Goal: Task Accomplishment & Management: Manage account settings

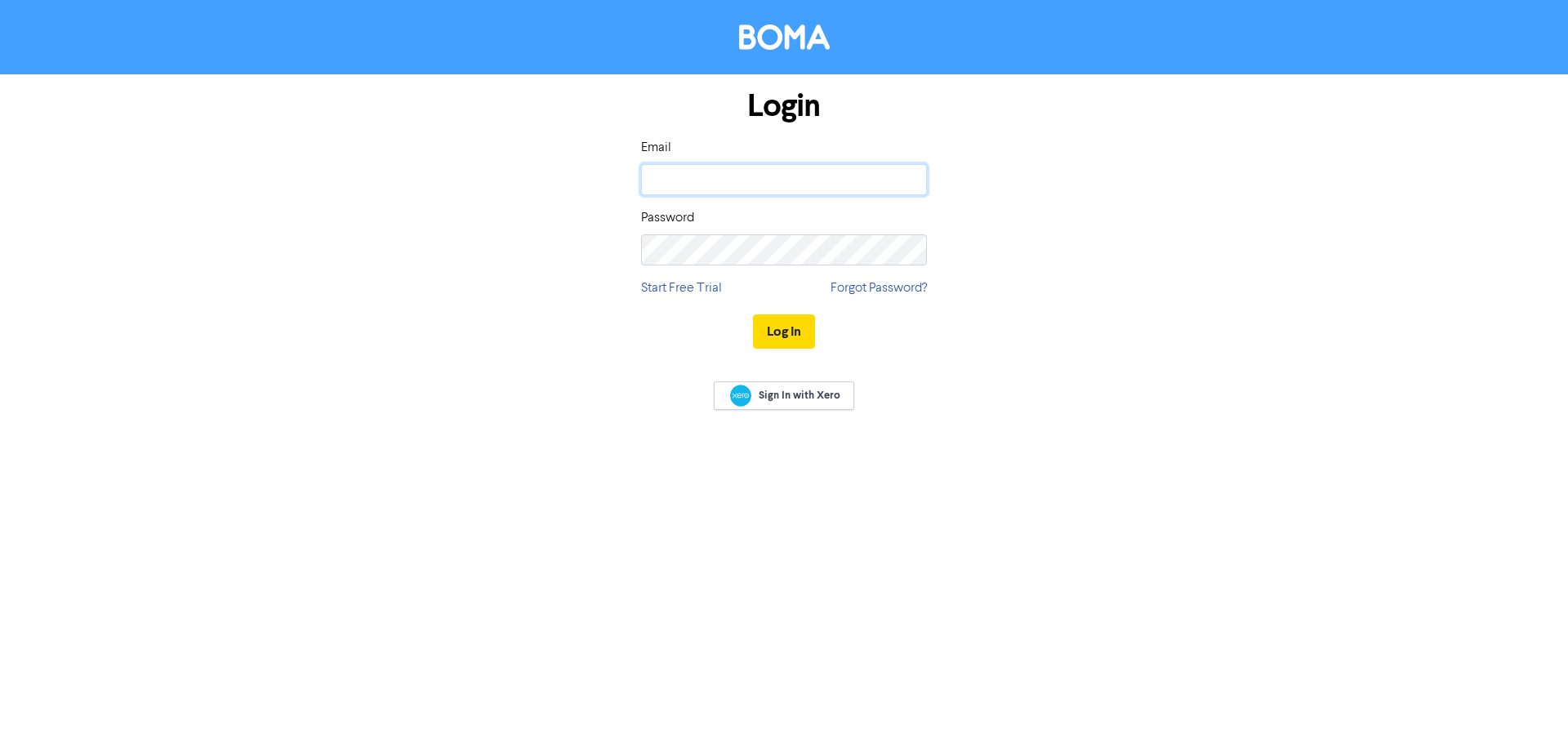
click at [756, 173] on input "email" at bounding box center [784, 180] width 286 height 31
click at [906, 180] on body "Login Email Password Start Free Trial Forgot Password? Log In Sign In with Xero" at bounding box center [784, 372] width 1568 height 744
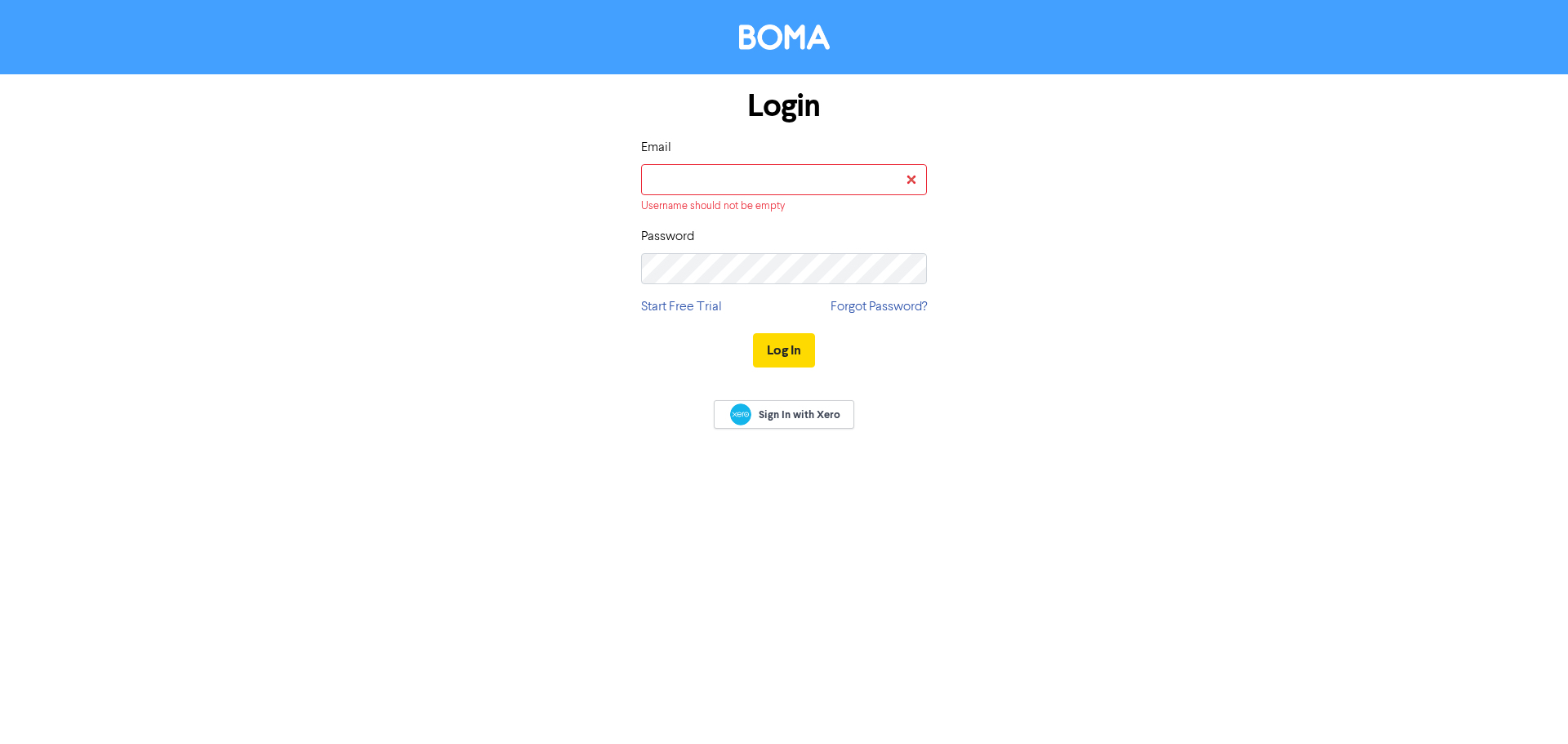
type input "clare.parker@portt.co.uk"
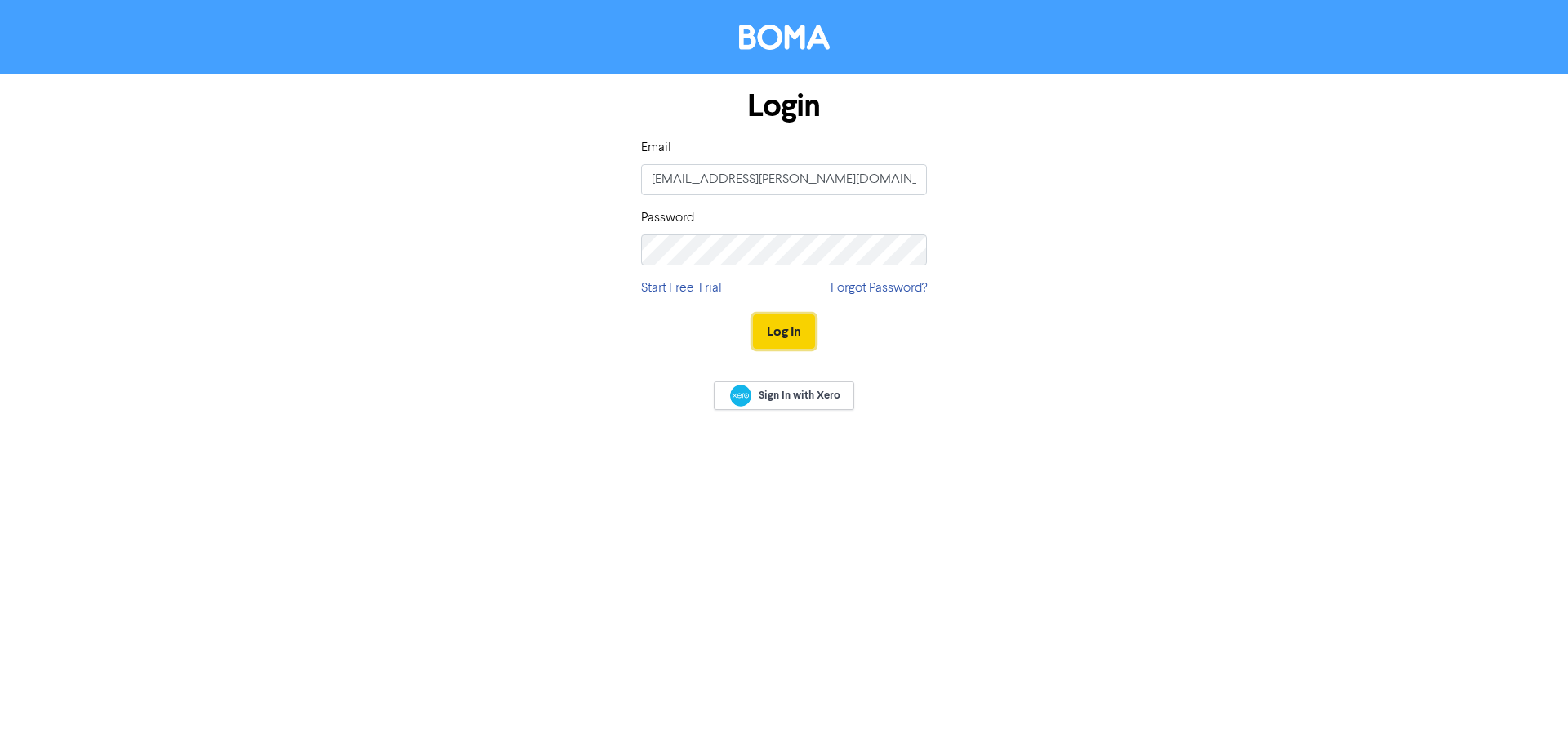
click at [783, 339] on button "Log In" at bounding box center [784, 332] width 62 height 35
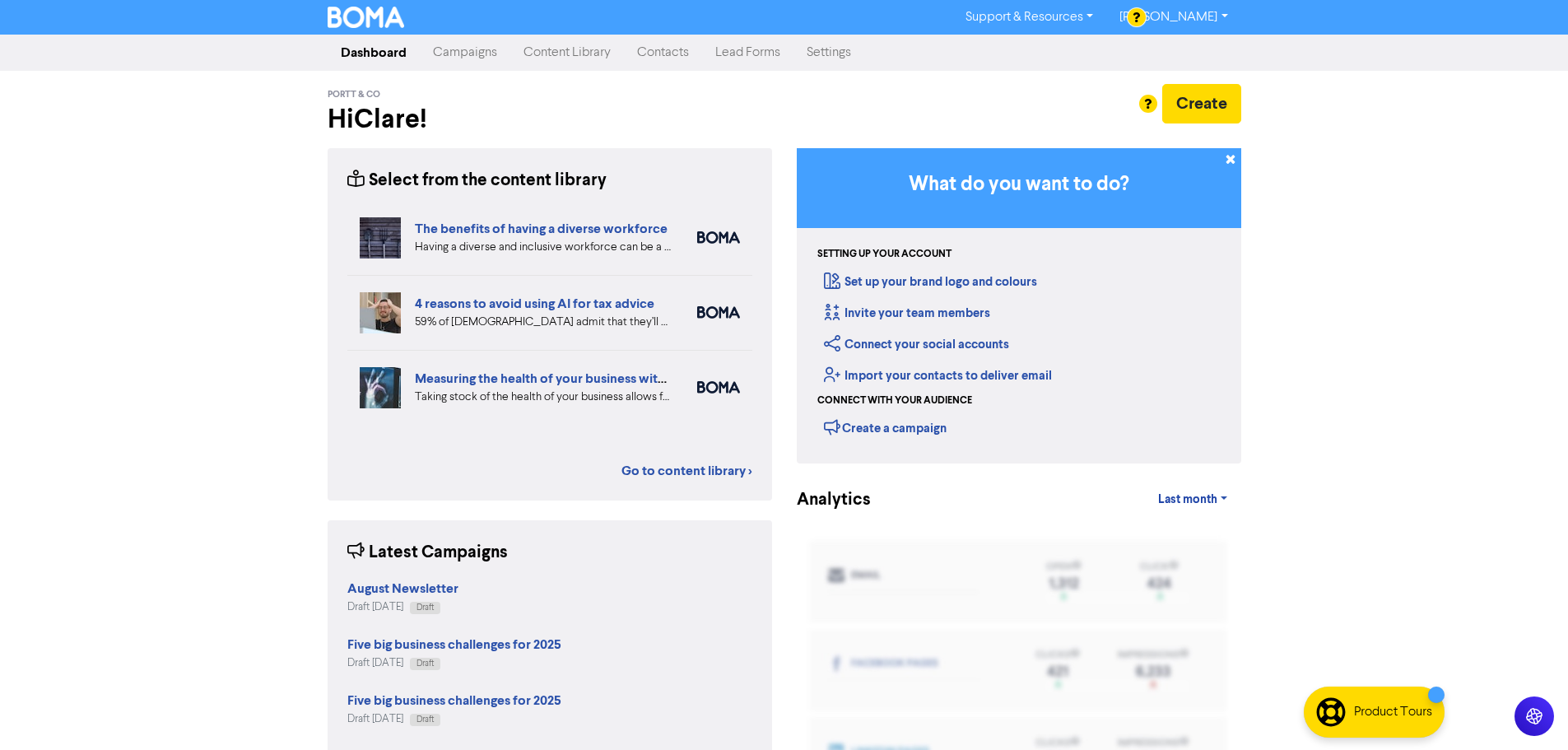
click at [770, 51] on link "Lead Forms" at bounding box center [748, 52] width 91 height 33
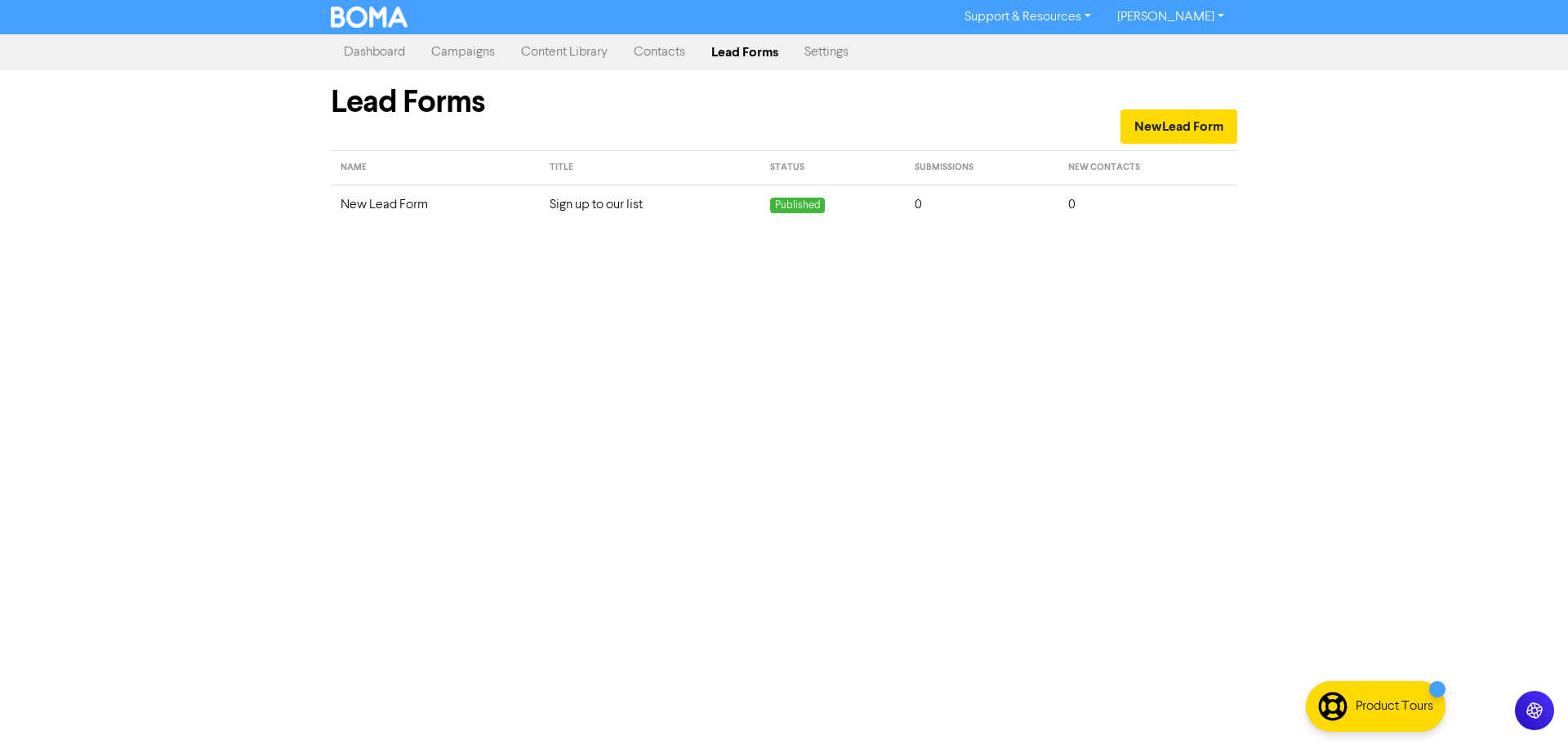
click at [812, 50] on link "Settings" at bounding box center [826, 52] width 70 height 33
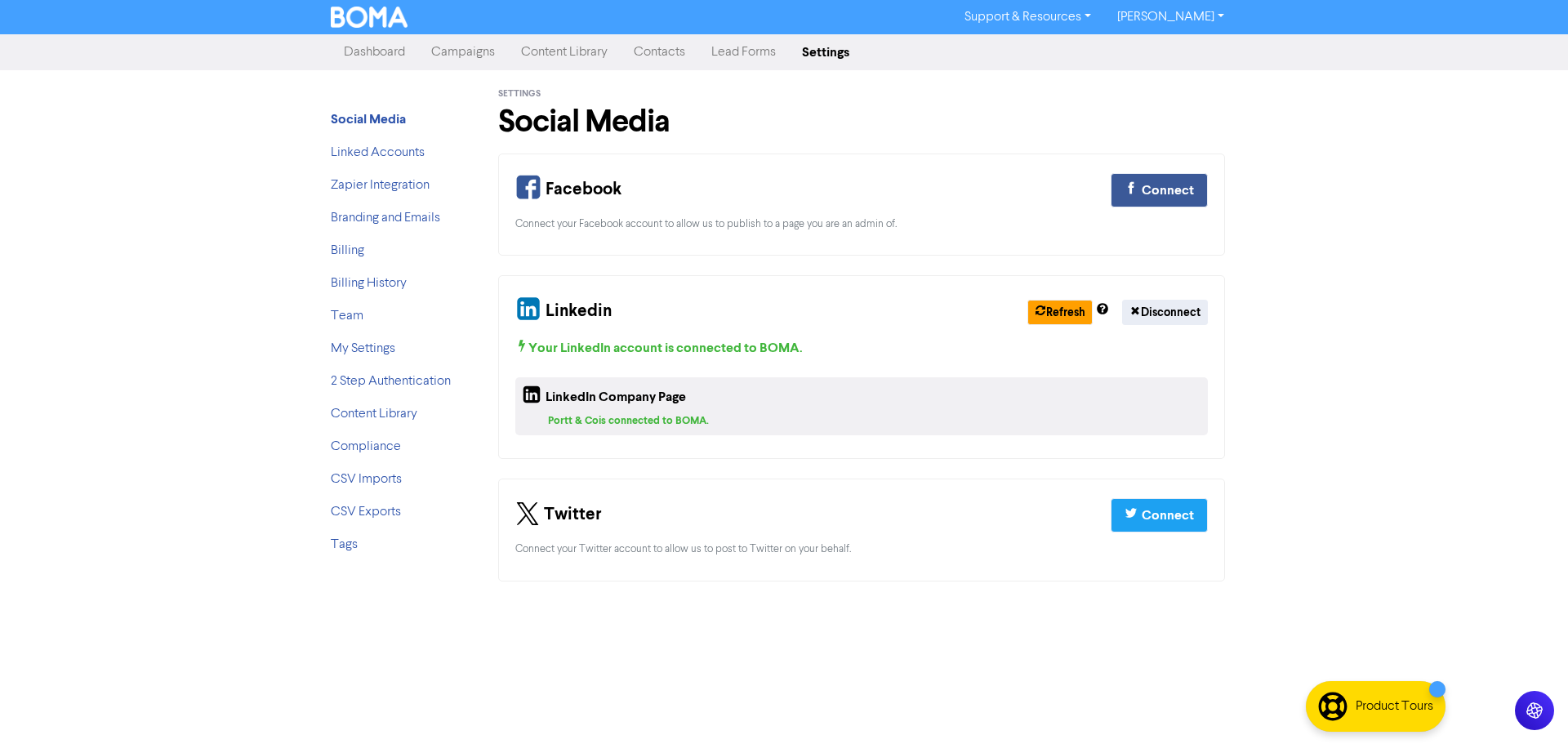
click at [763, 55] on link "Lead Forms" at bounding box center [742, 52] width 90 height 33
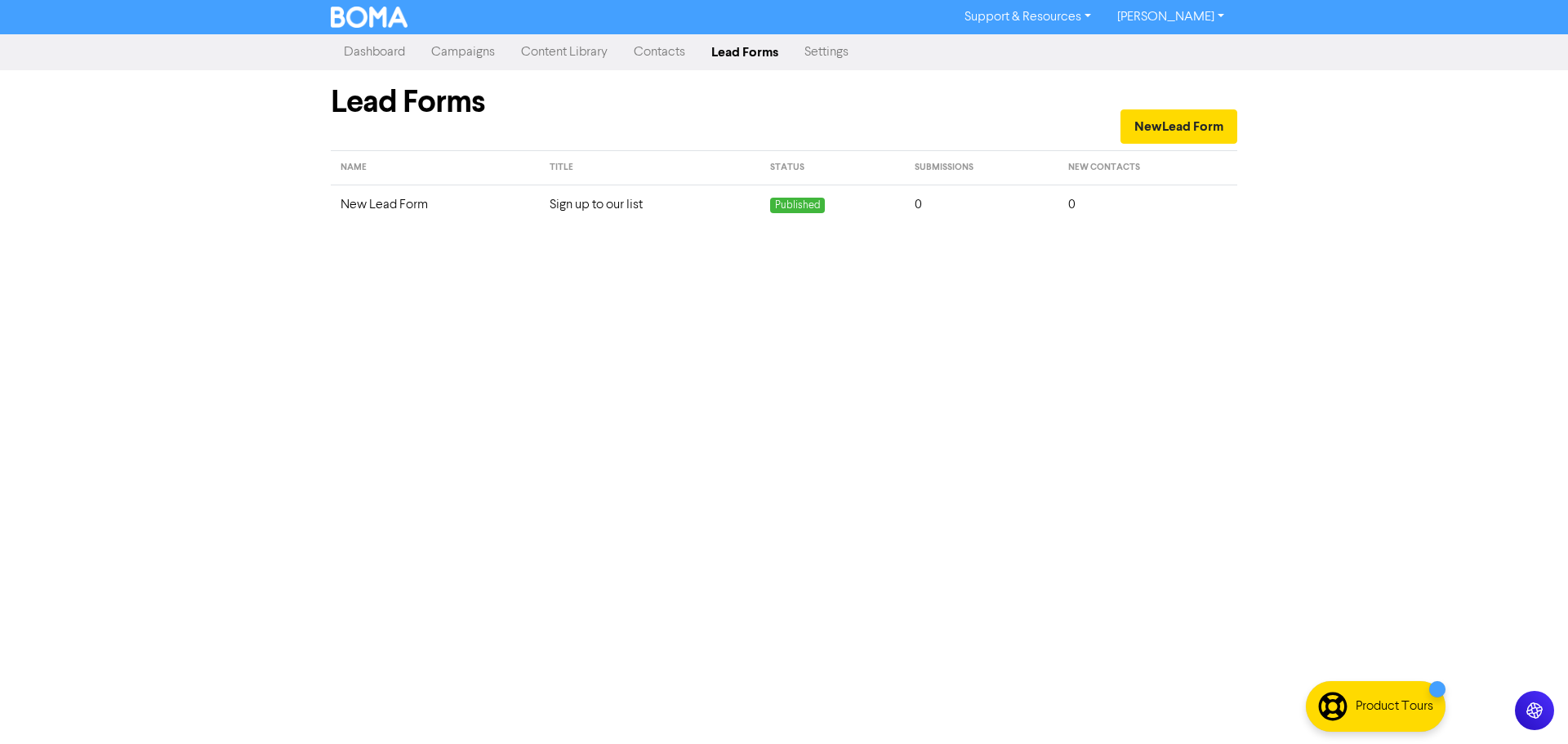
click at [600, 197] on td "Sign up to our list" at bounding box center [650, 204] width 221 height 40
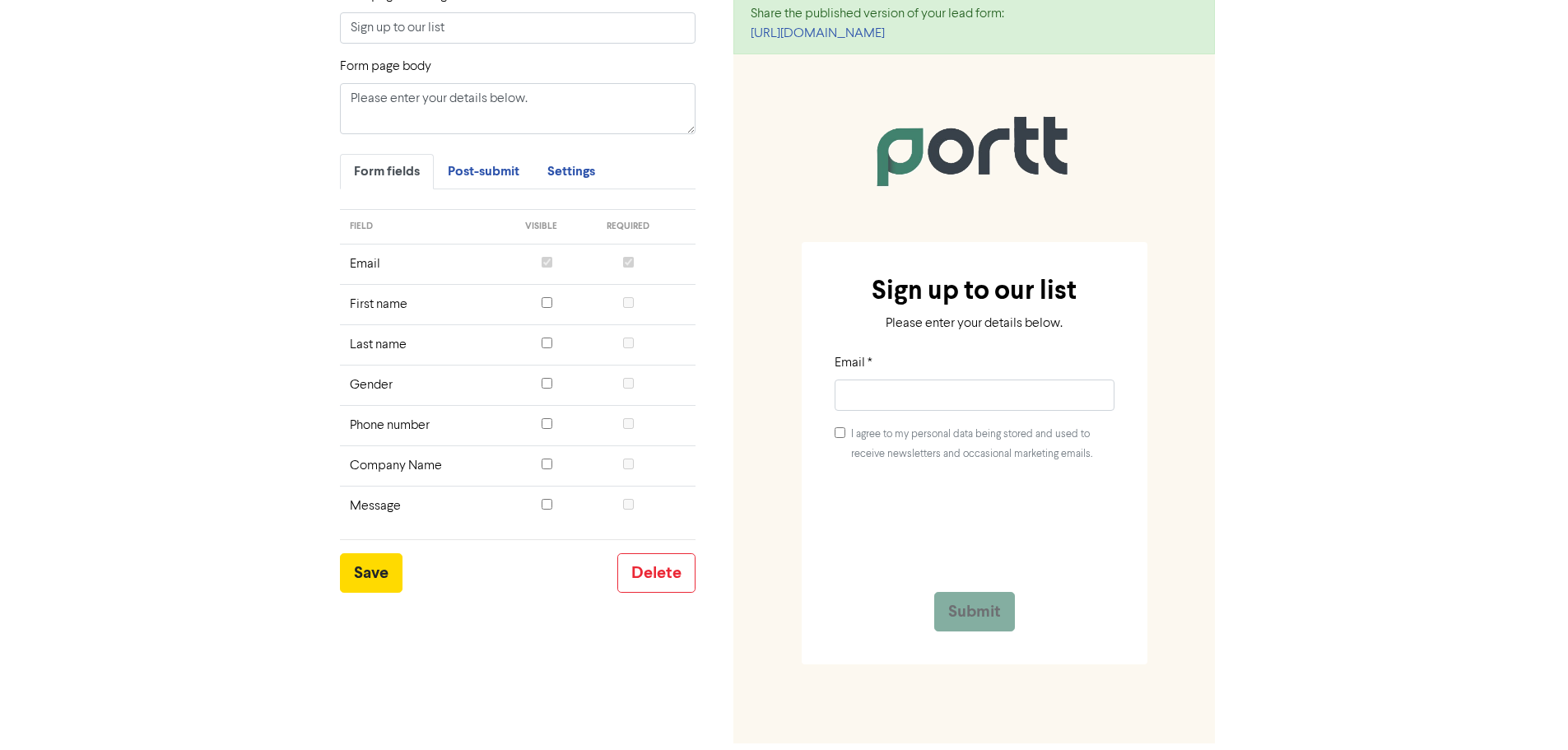
scroll to position [276, 0]
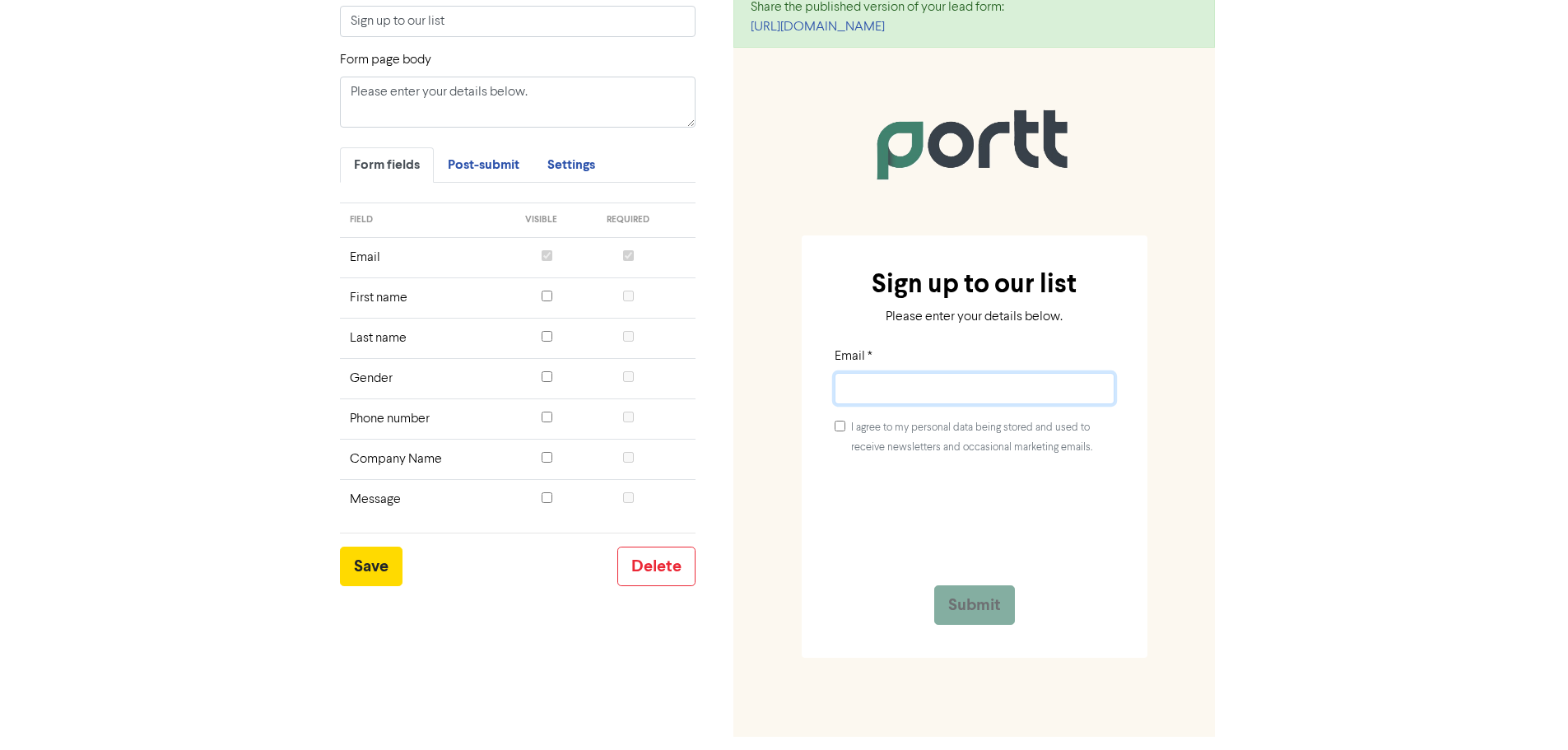
click at [952, 393] on input "Email *" at bounding box center [975, 389] width 280 height 31
click at [548, 460] on input "checkbox" at bounding box center [547, 457] width 11 height 11
checkbox input "true"
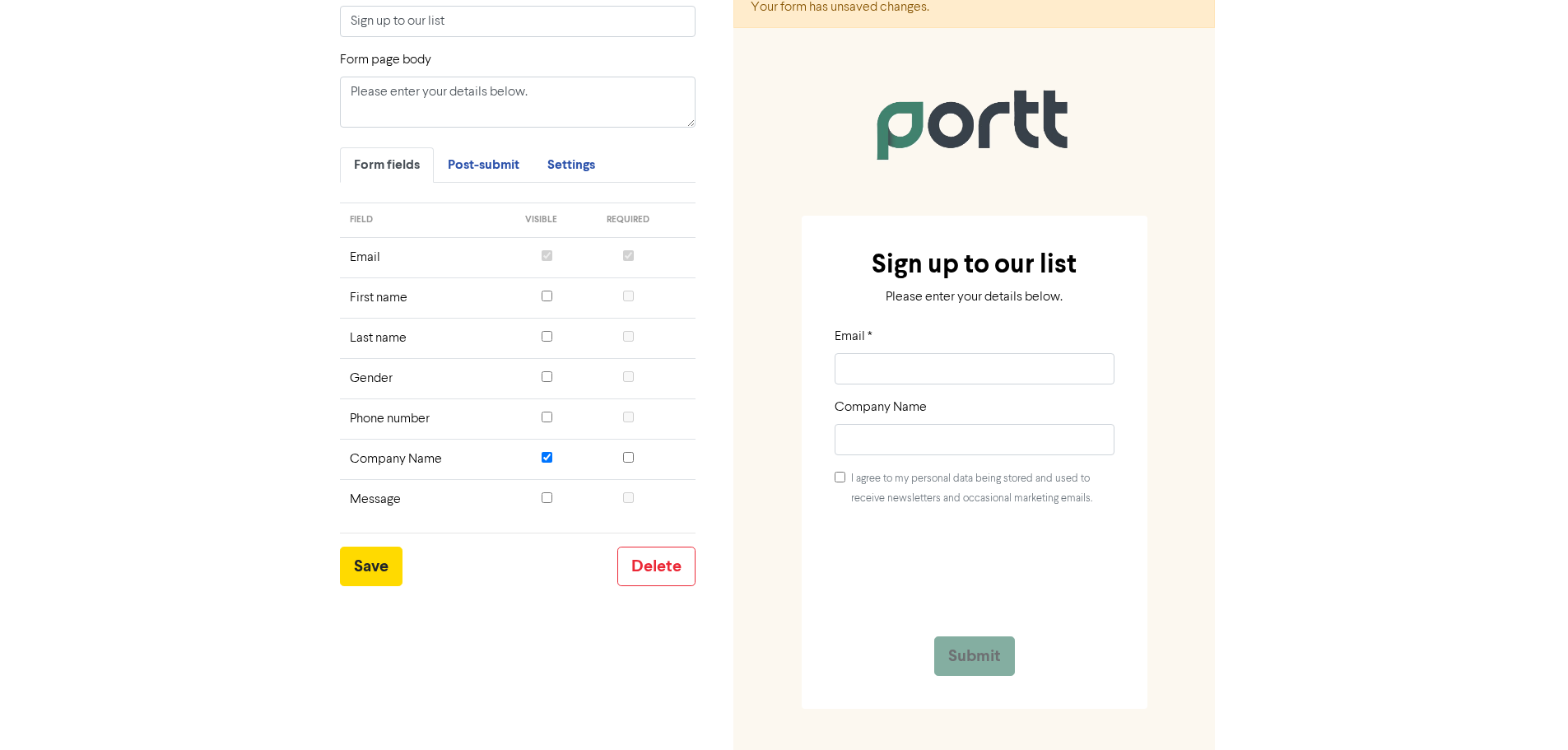
click at [553, 506] on label at bounding box center [547, 499] width 11 height 19
click at [553, 503] on input "checkbox" at bounding box center [547, 497] width 11 height 11
checkbox input "true"
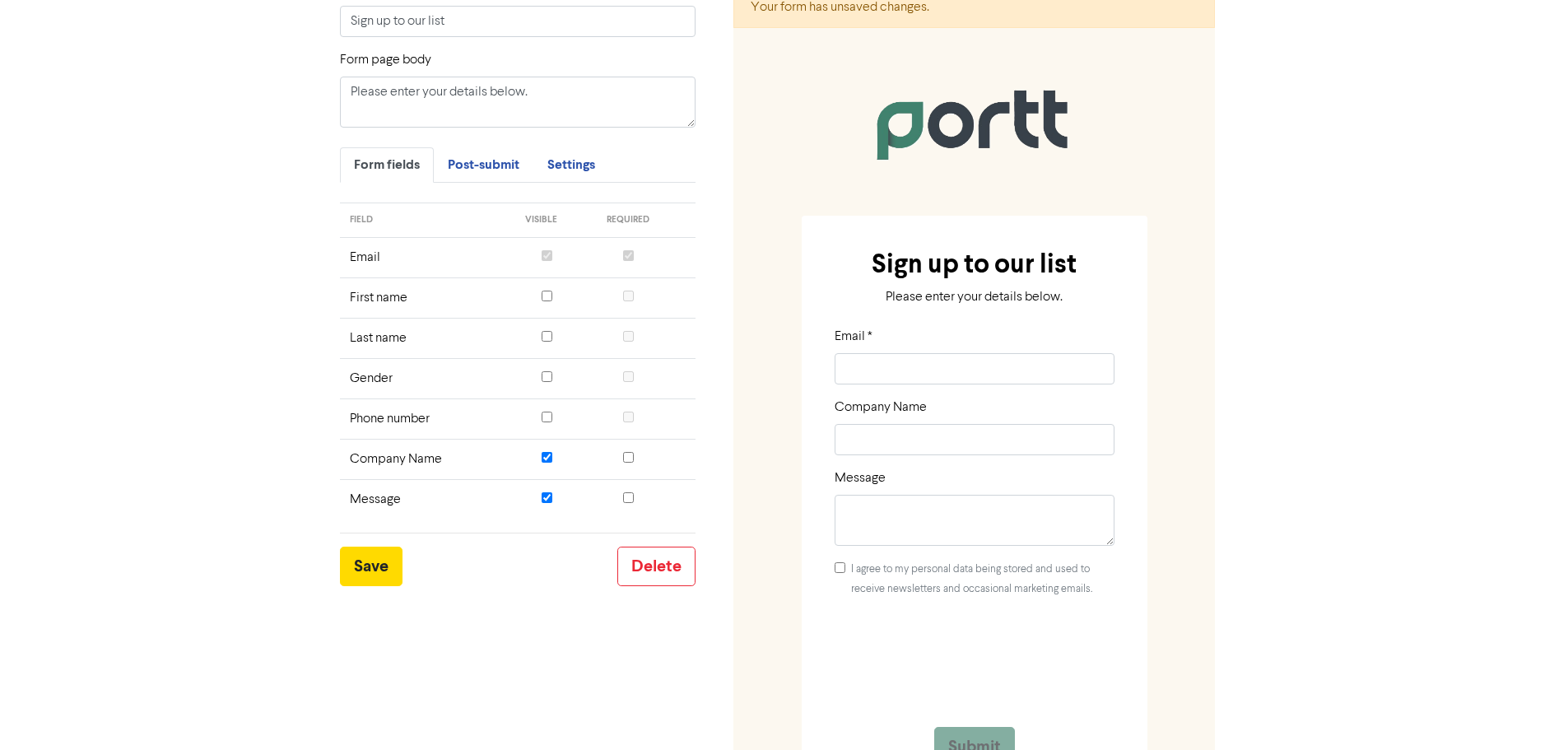
click at [549, 297] on input "checkbox" at bounding box center [547, 296] width 11 height 11
checkbox input "true"
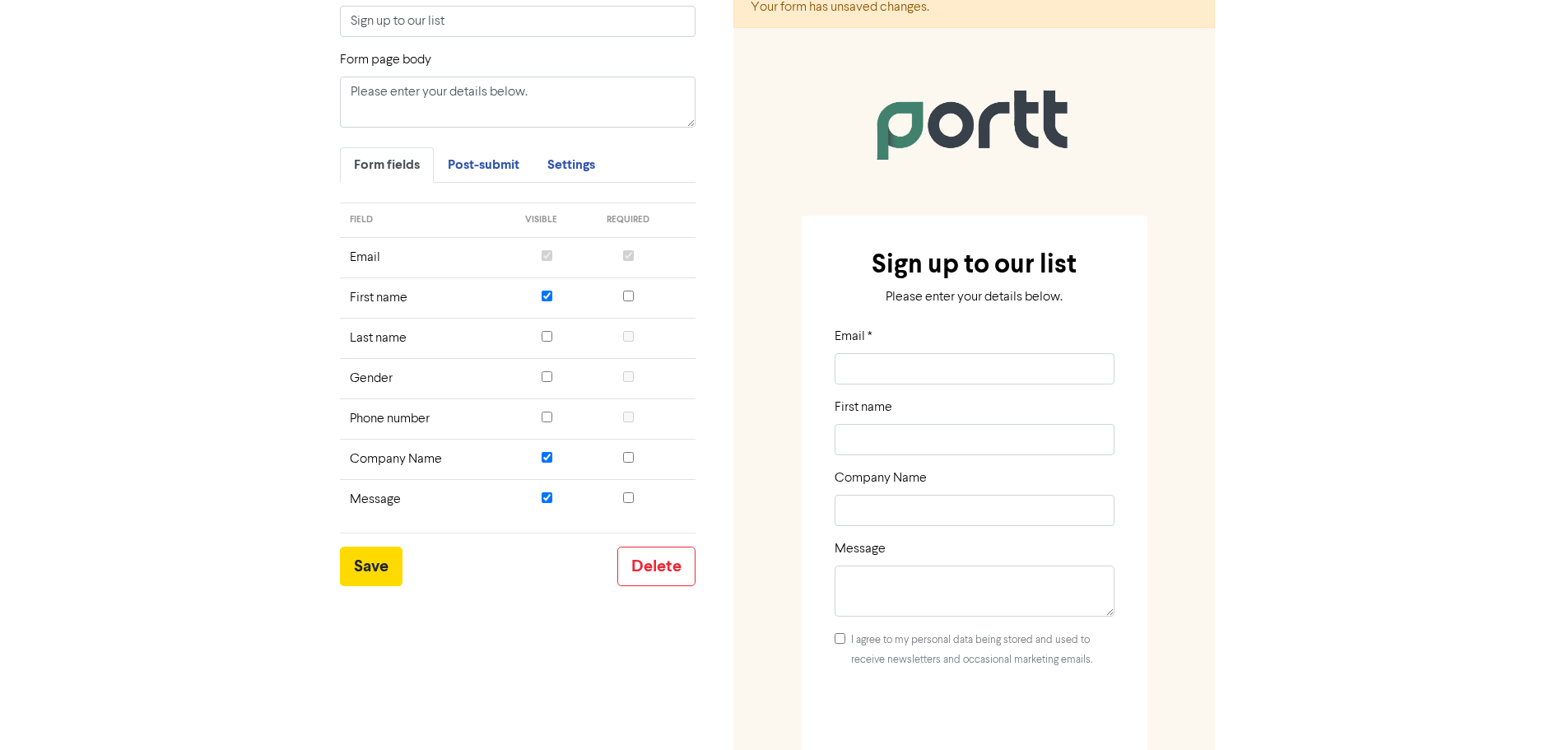
click at [538, 334] on div at bounding box center [555, 337] width 62 height 19
click at [542, 345] on div at bounding box center [555, 337] width 62 height 19
click at [547, 339] on input "checkbox" at bounding box center [547, 336] width 11 height 11
checkbox input "true"
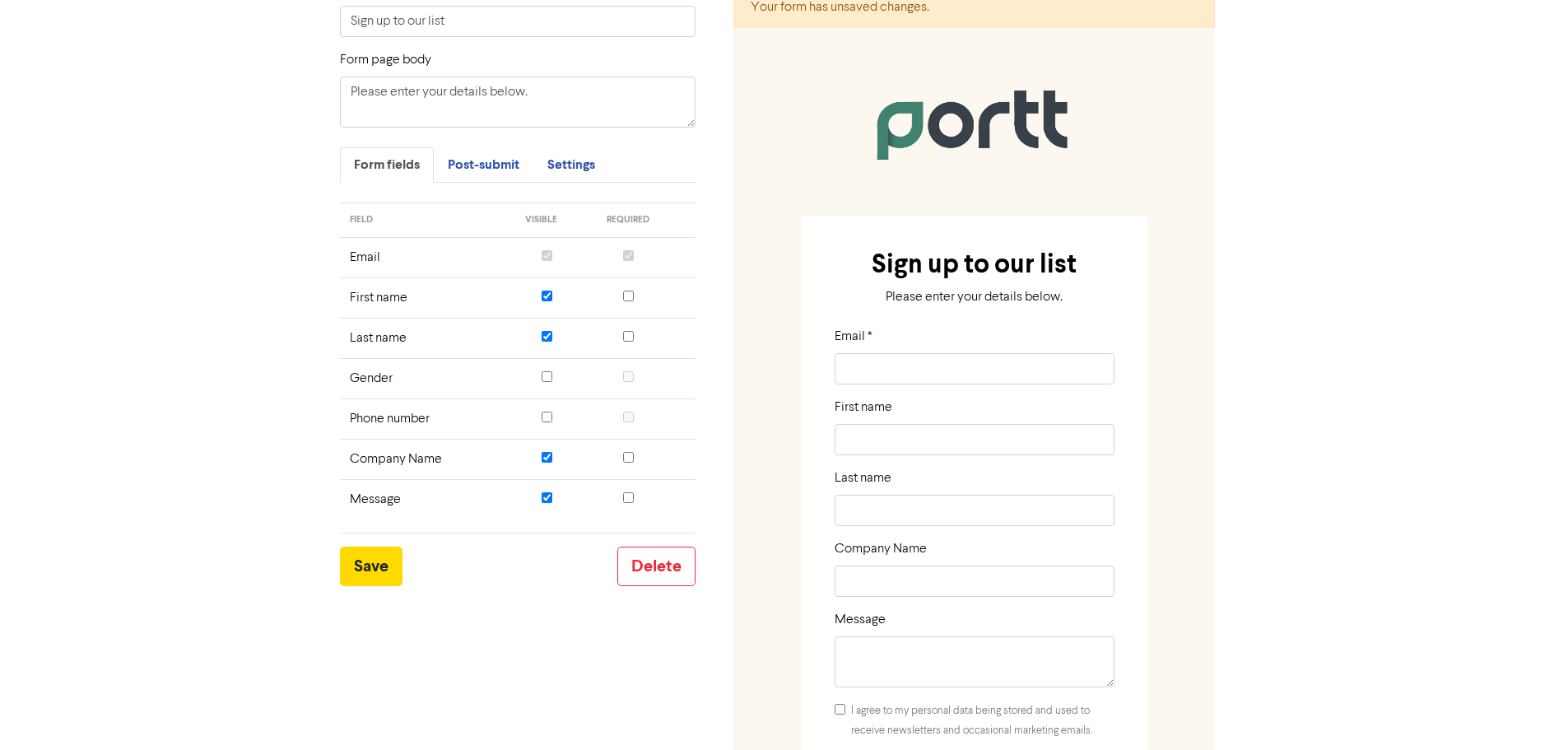
click at [631, 457] on input "checkbox" at bounding box center [629, 457] width 11 height 11
checkbox input "true"
click at [621, 345] on div at bounding box center [647, 337] width 79 height 19
click at [629, 341] on input "checkbox" at bounding box center [629, 336] width 11 height 11
checkbox input "true"
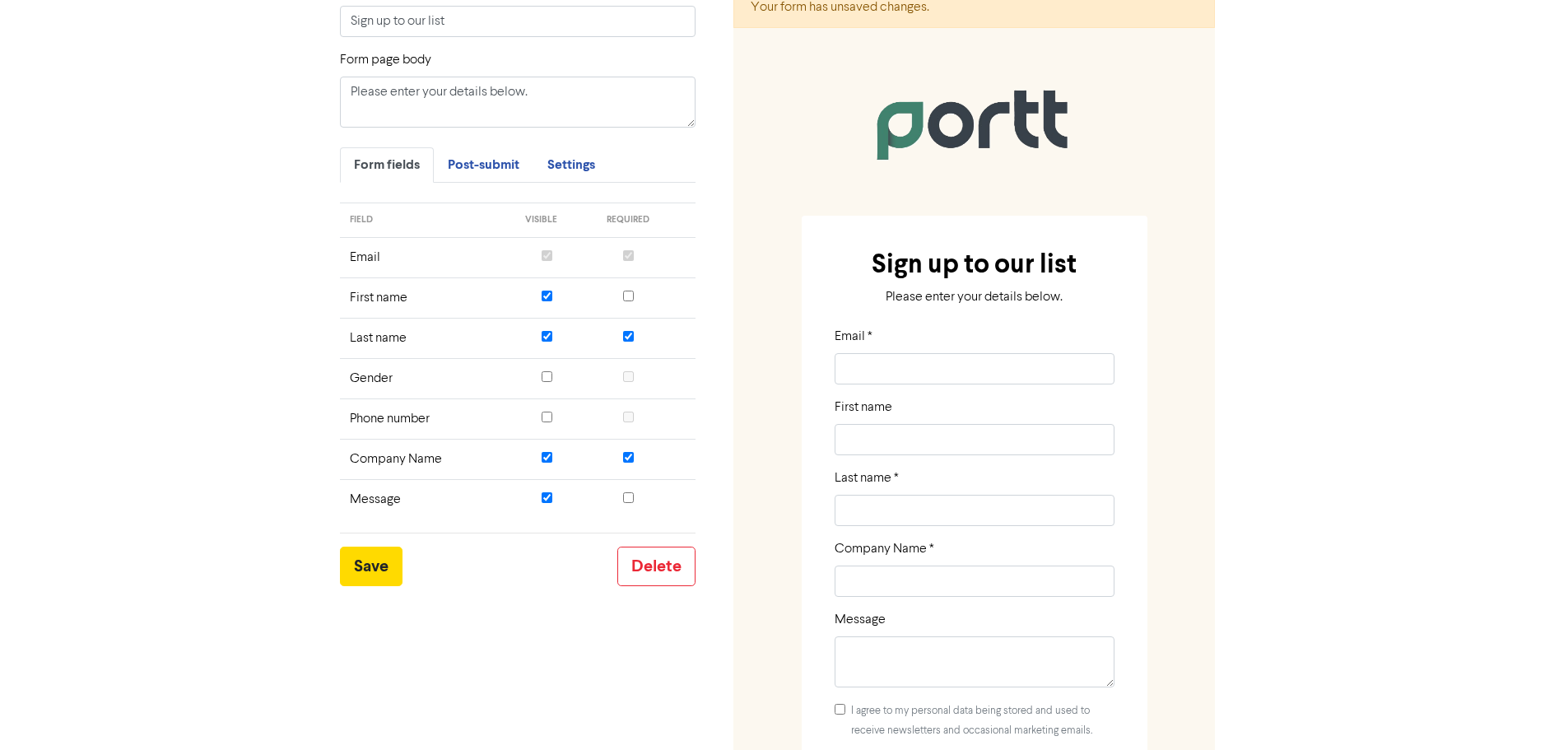
click at [629, 309] on td at bounding box center [646, 298] width 98 height 40
click at [632, 299] on input "checkbox" at bounding box center [629, 296] width 11 height 11
checkbox input "true"
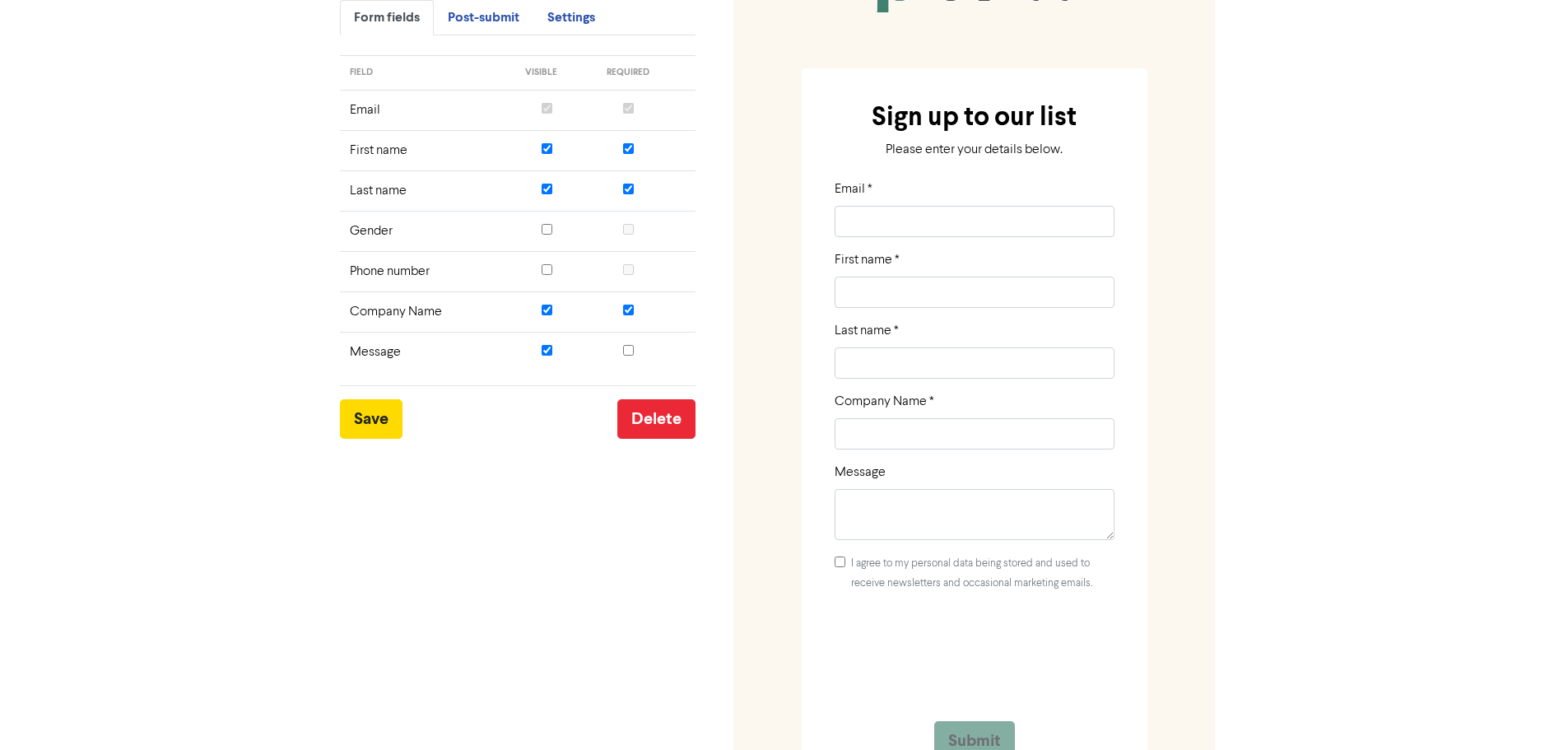
scroll to position [440, 0]
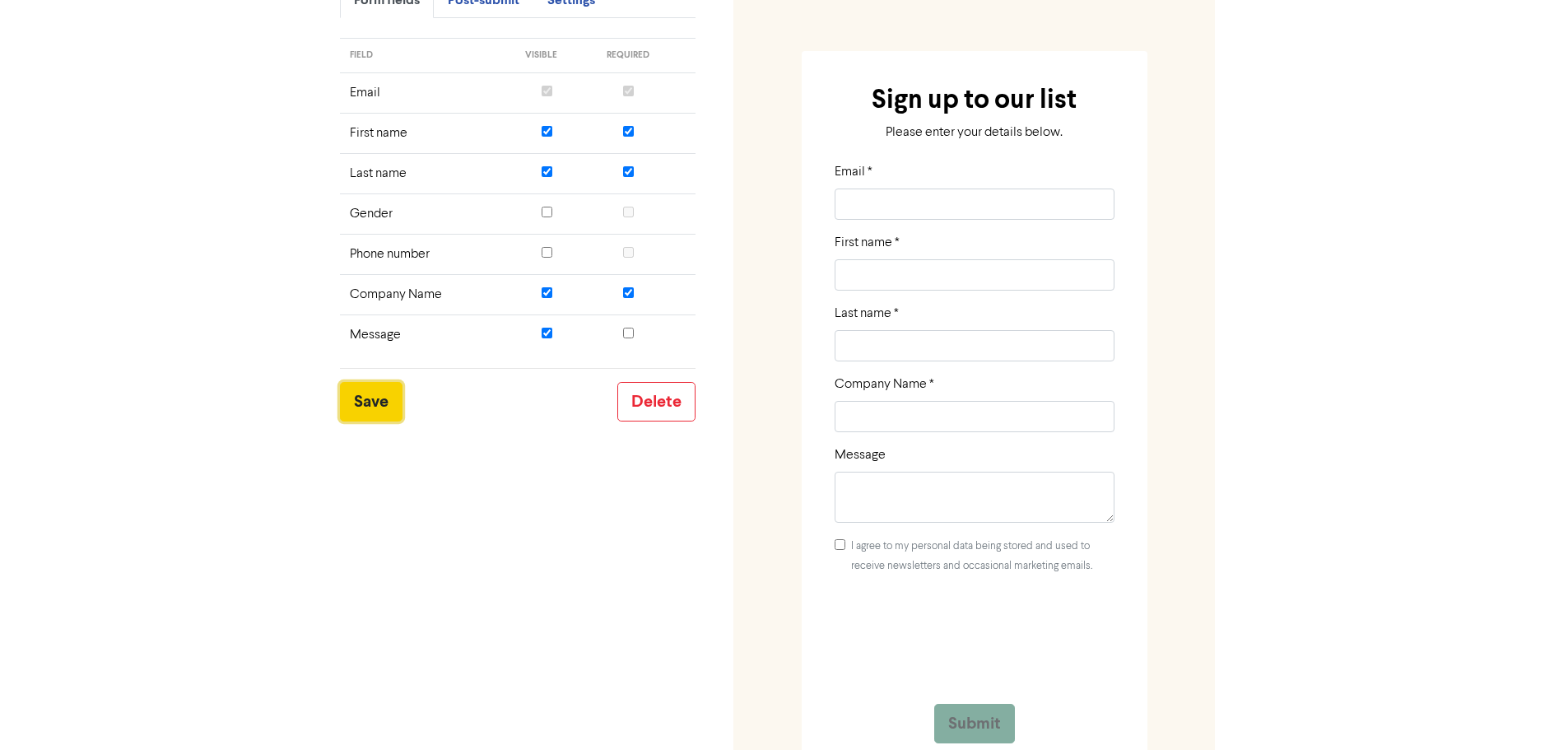
click at [354, 403] on button "Save" at bounding box center [372, 401] width 63 height 40
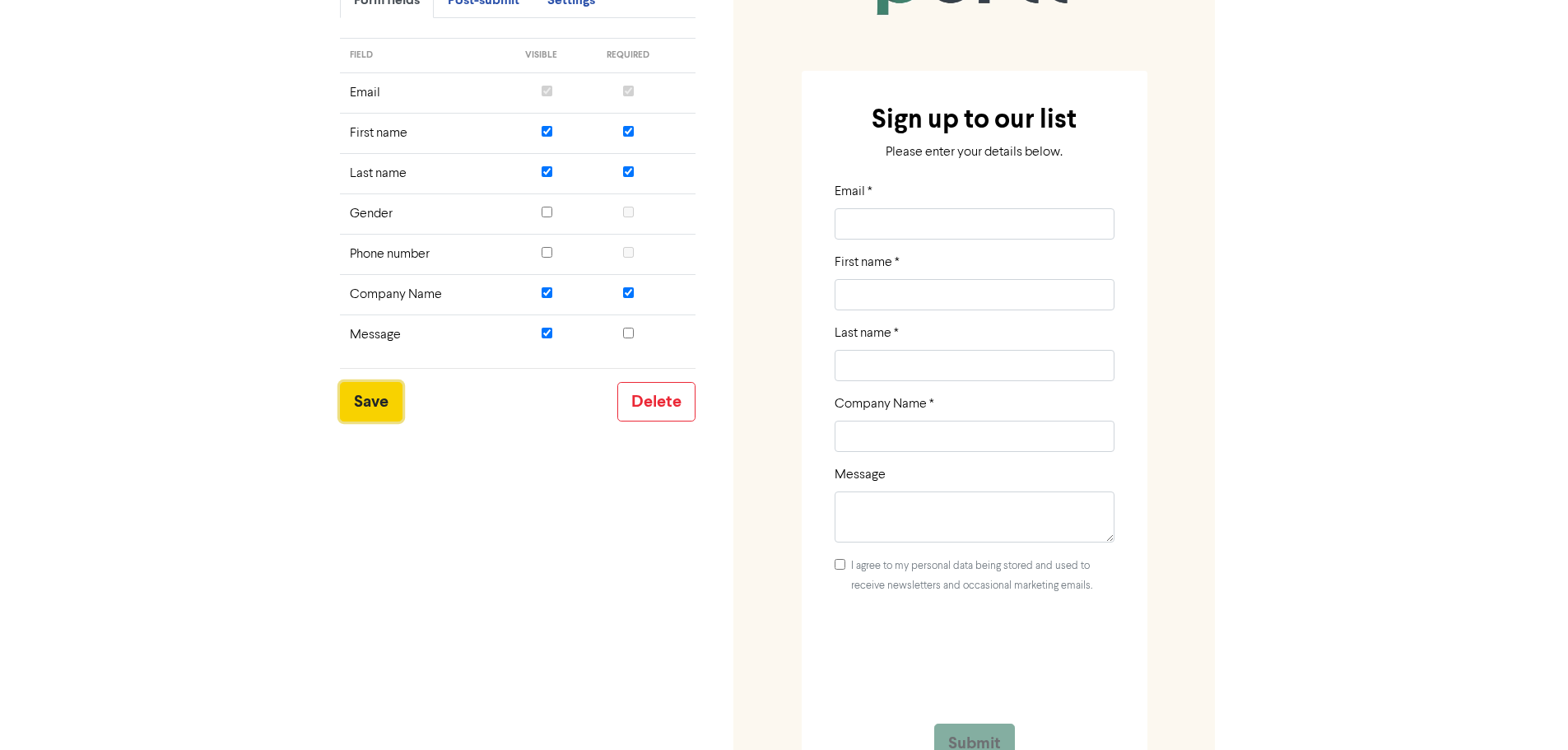
click at [378, 418] on button "Save" at bounding box center [372, 401] width 63 height 40
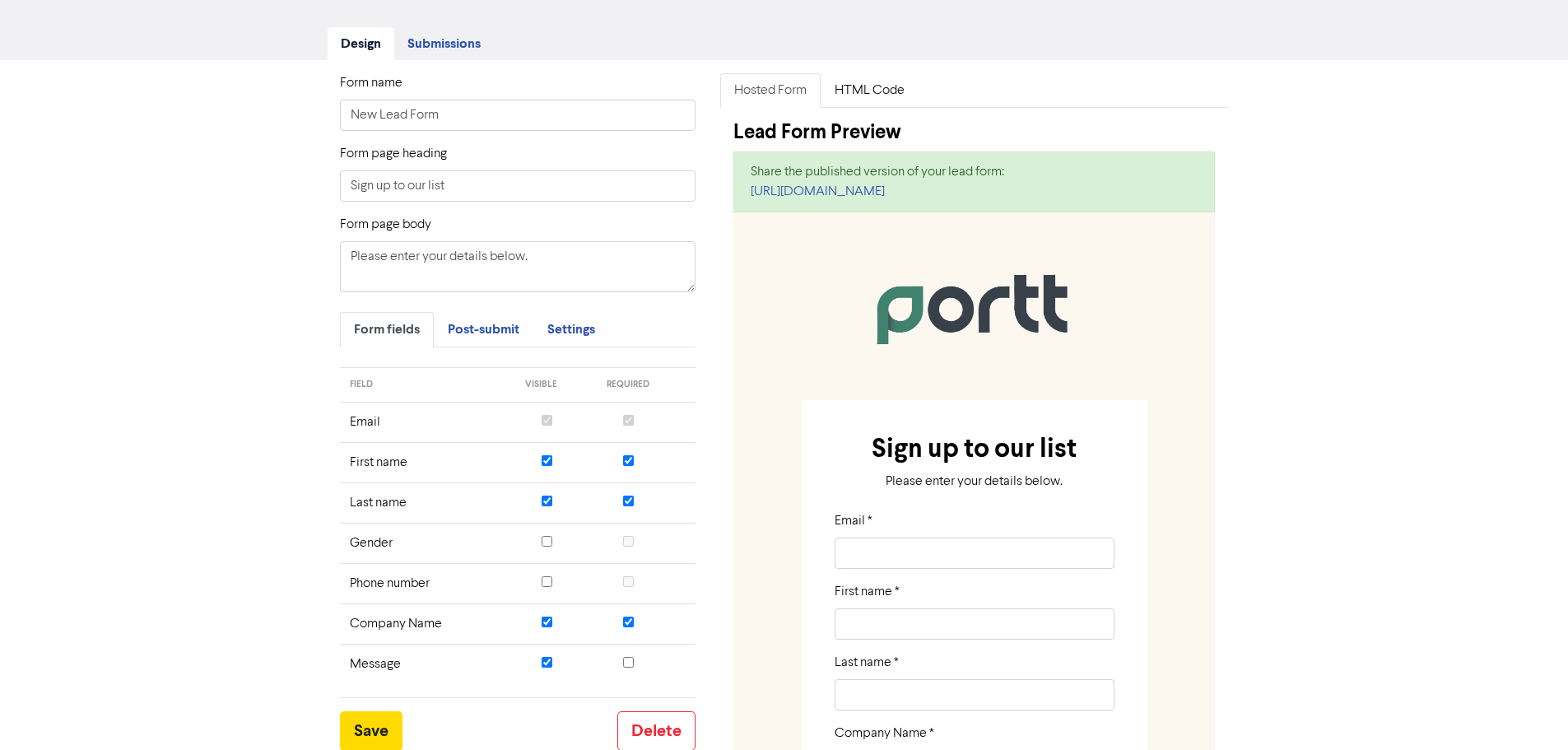
click at [1000, 447] on h2 "Sign up to our list" at bounding box center [974, 449] width 319 height 31
click at [428, 185] on input "Sign up to our list" at bounding box center [519, 186] width 357 height 31
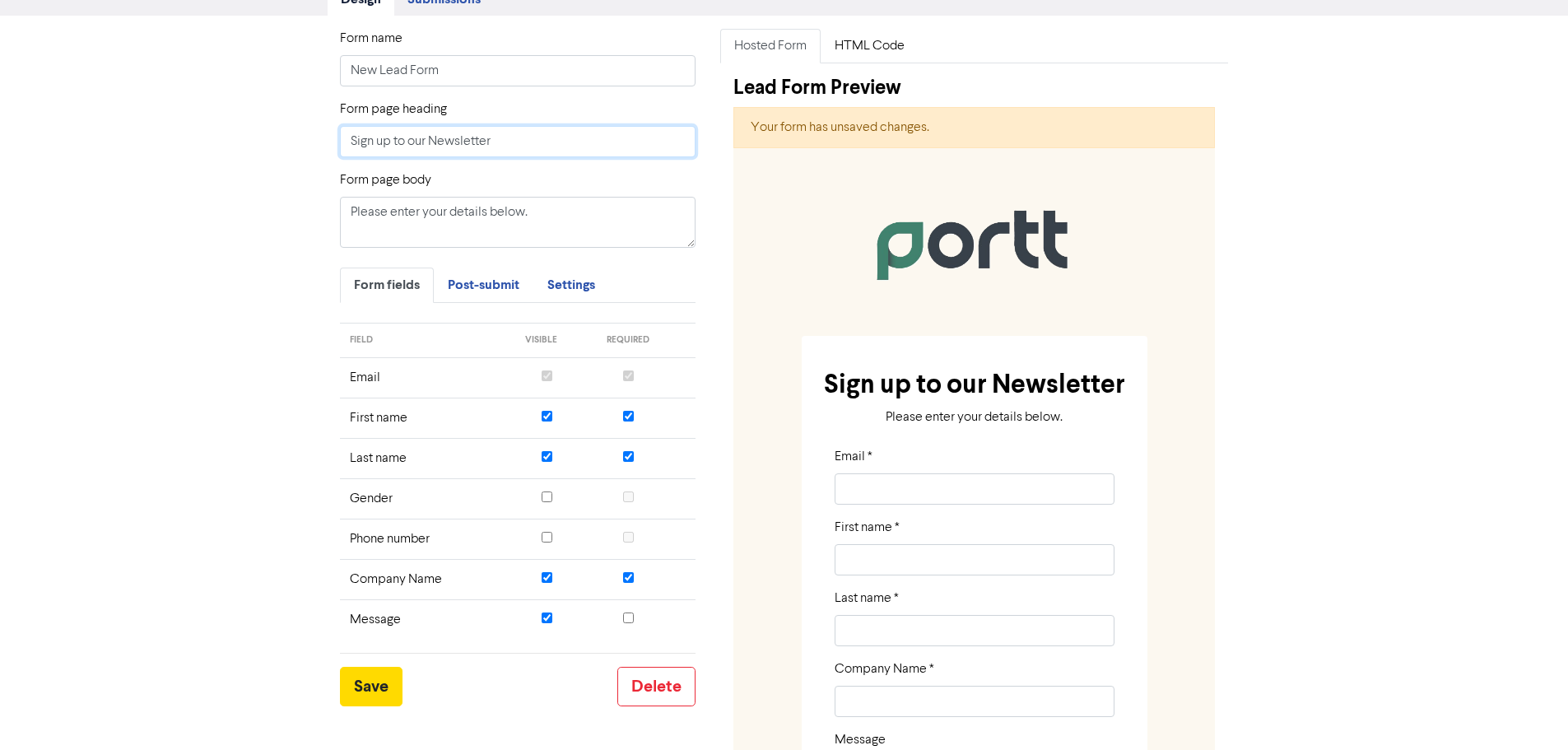
scroll to position [193, 0]
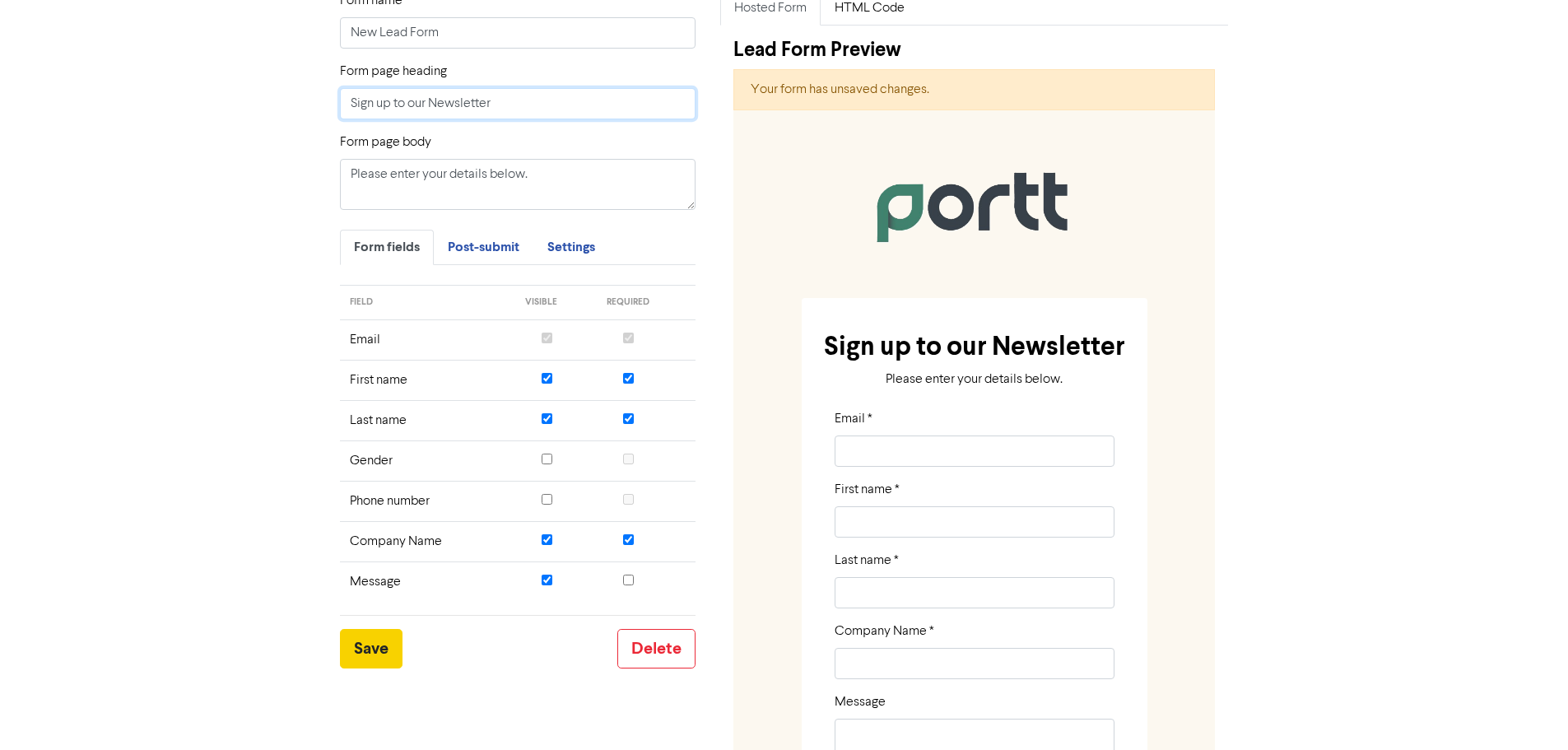
type input "Sign up to our Newsletter"
click at [386, 648] on button "Save" at bounding box center [372, 648] width 63 height 40
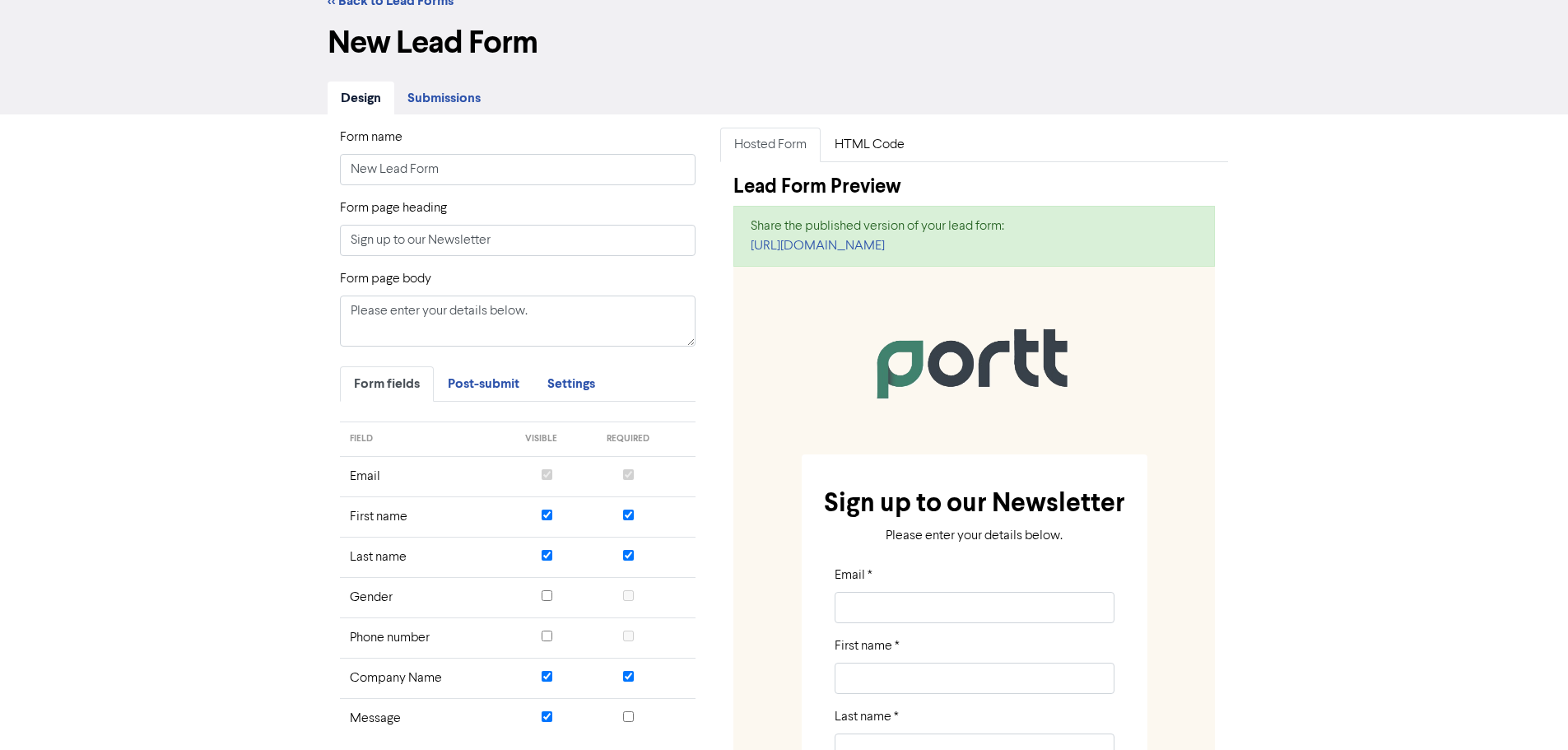
scroll to position [0, 0]
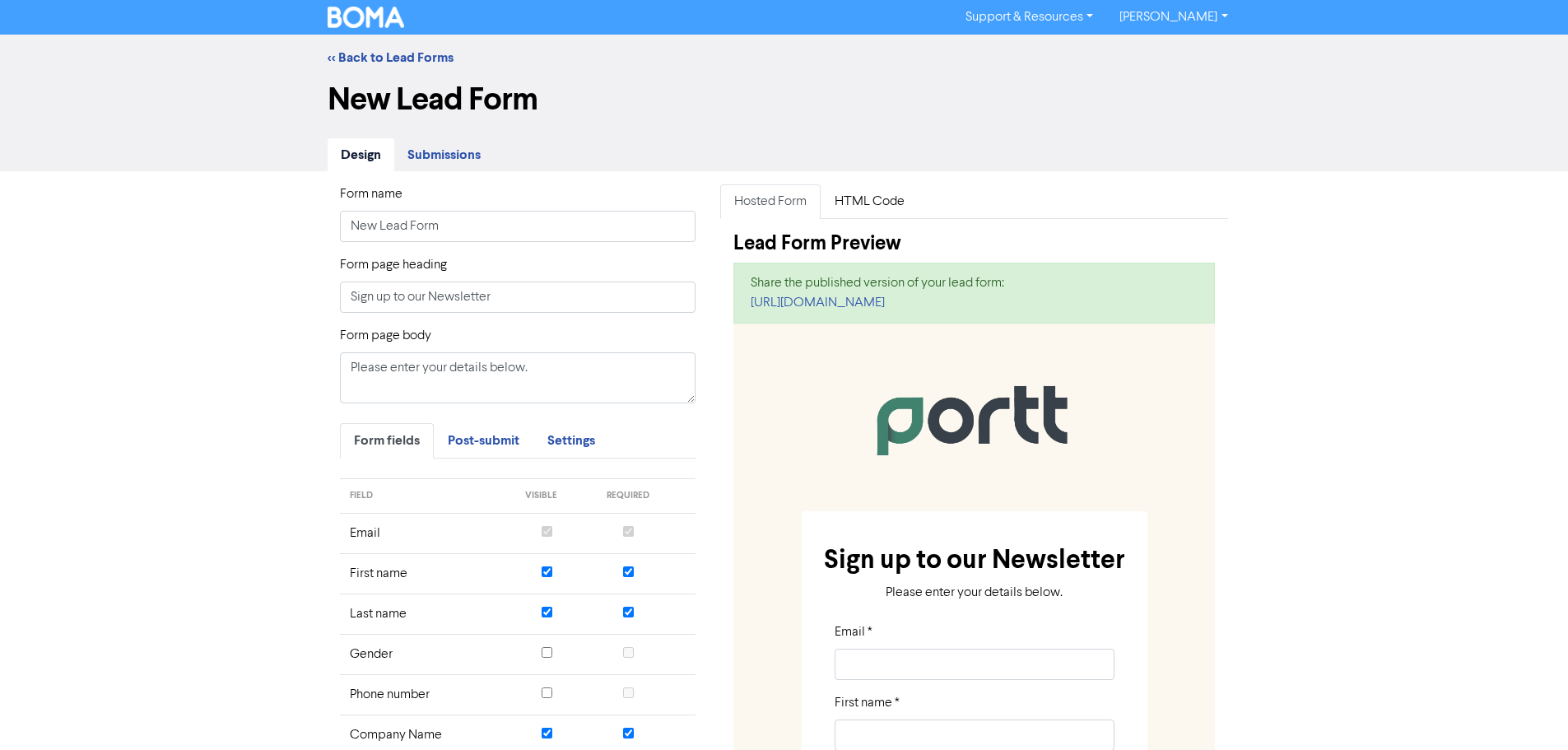
click at [444, 166] on link "Submissions" at bounding box center [444, 154] width 99 height 34
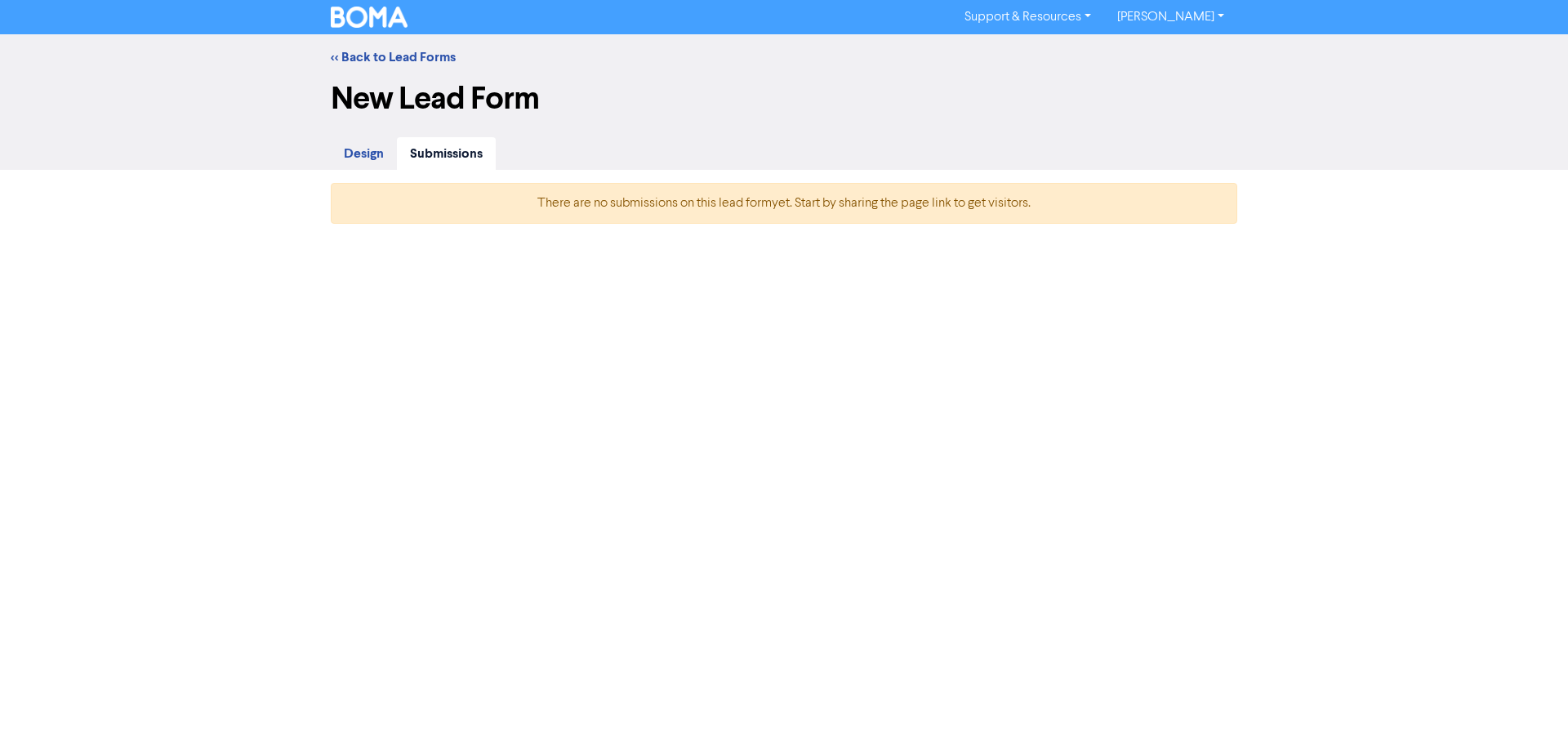
click at [348, 148] on span "Design" at bounding box center [364, 153] width 40 height 16
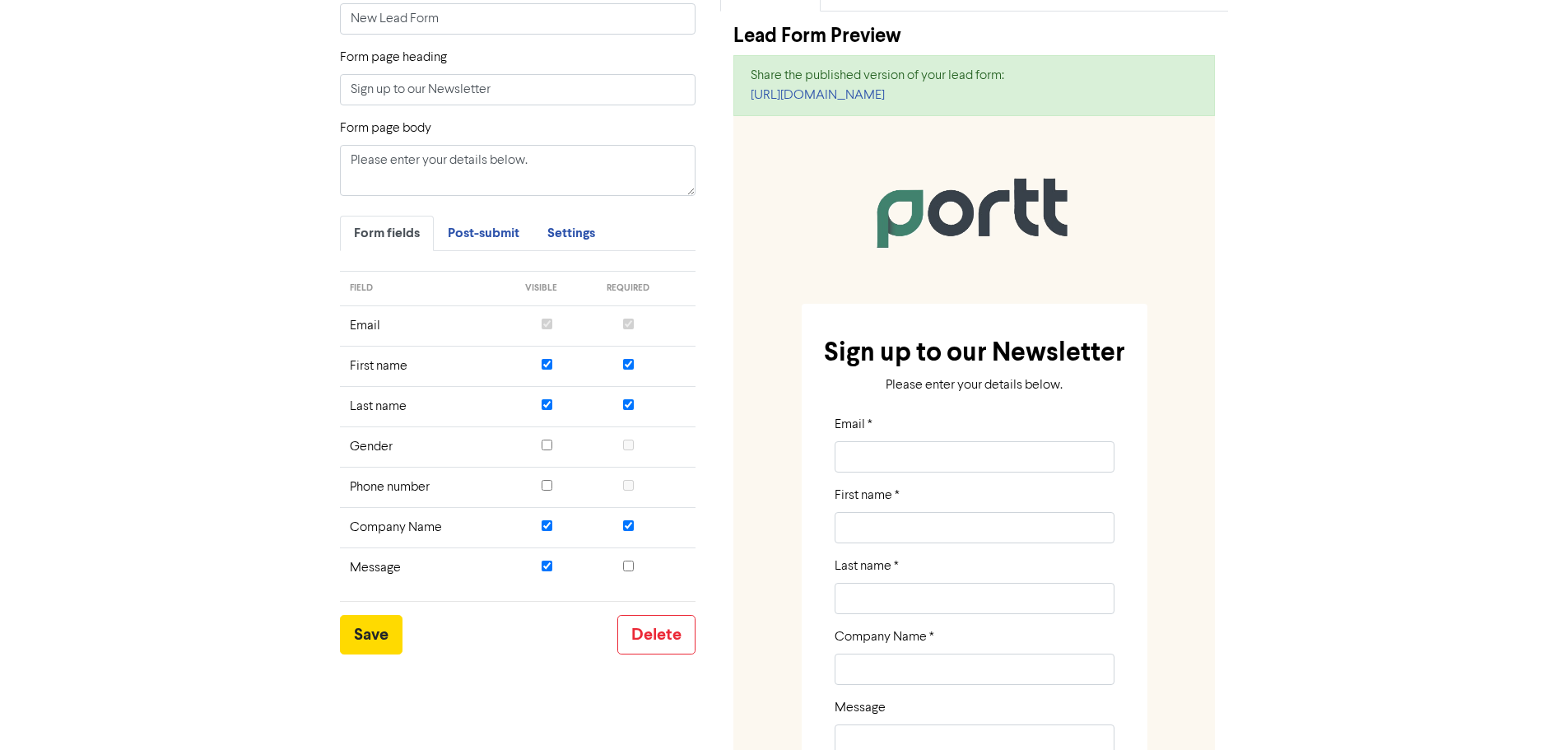
scroll to position [247, 0]
